Goal: Transaction & Acquisition: Purchase product/service

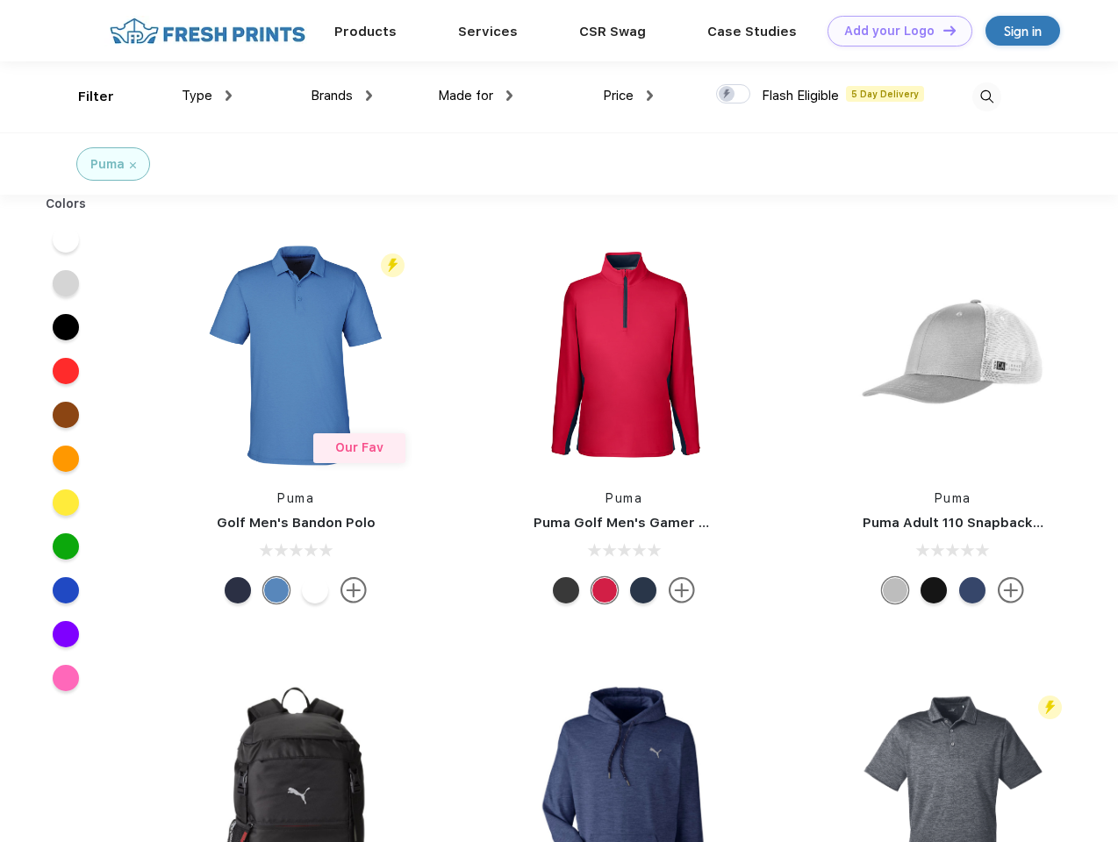
scroll to position [1, 0]
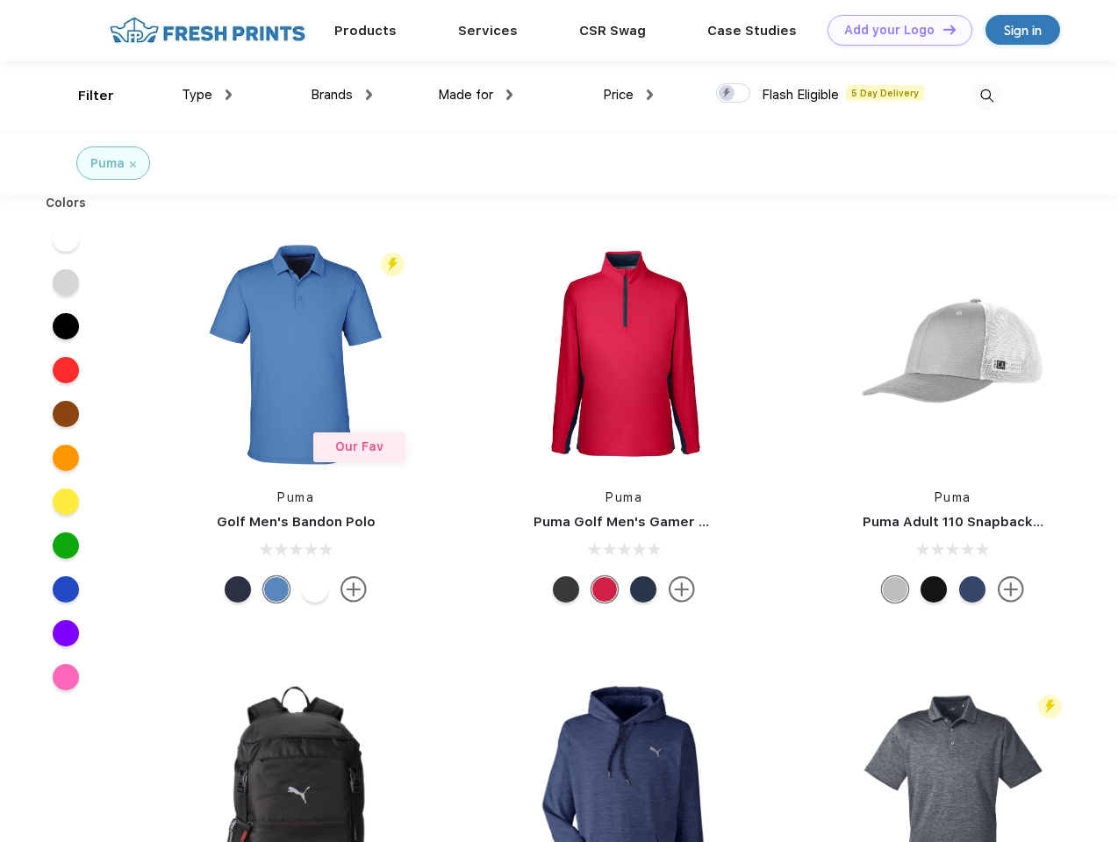
click at [893, 30] on link "Add your Logo Design Tool" at bounding box center [900, 30] width 145 height 31
click at [0, 0] on div "Design Tool" at bounding box center [0, 0] width 0 height 0
click at [942, 29] on link "Add your Logo Design Tool" at bounding box center [900, 30] width 145 height 31
click at [84, 96] on div "Filter" at bounding box center [96, 96] width 36 height 20
click at [207, 95] on span "Type" at bounding box center [197, 95] width 31 height 16
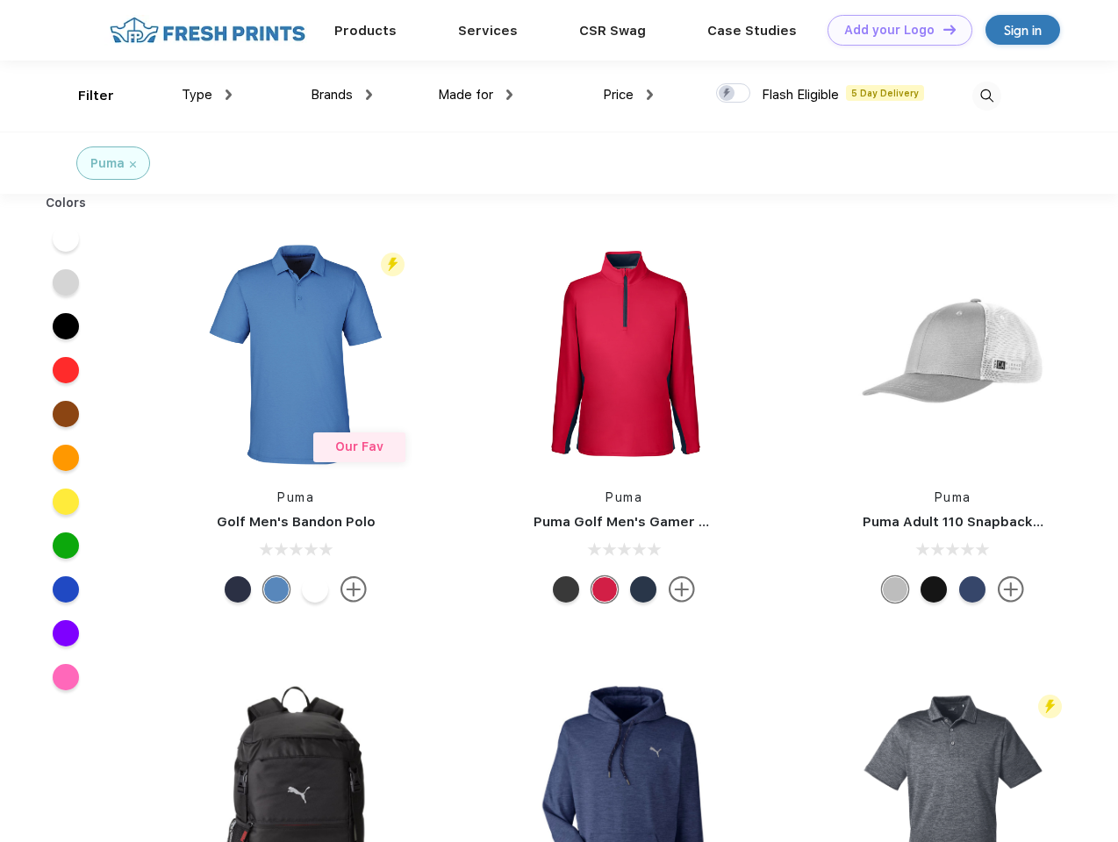
click at [341, 95] on span "Brands" at bounding box center [332, 95] width 42 height 16
click at [476, 95] on span "Made for" at bounding box center [465, 95] width 55 height 16
click at [628, 95] on span "Price" at bounding box center [618, 95] width 31 height 16
click at [734, 94] on div at bounding box center [733, 92] width 34 height 19
click at [727, 94] on input "checkbox" at bounding box center [721, 87] width 11 height 11
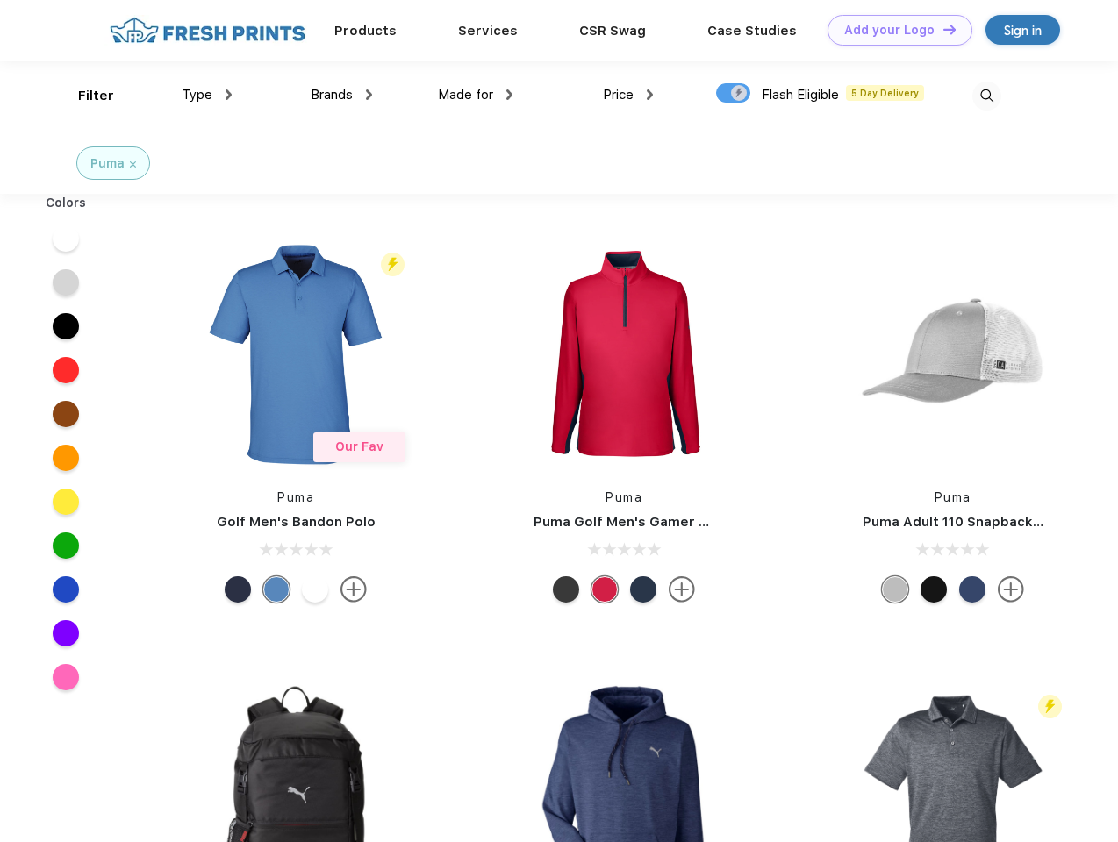
click at [986, 96] on img at bounding box center [986, 96] width 29 height 29
